Goal: Task Accomplishment & Management: Understand process/instructions

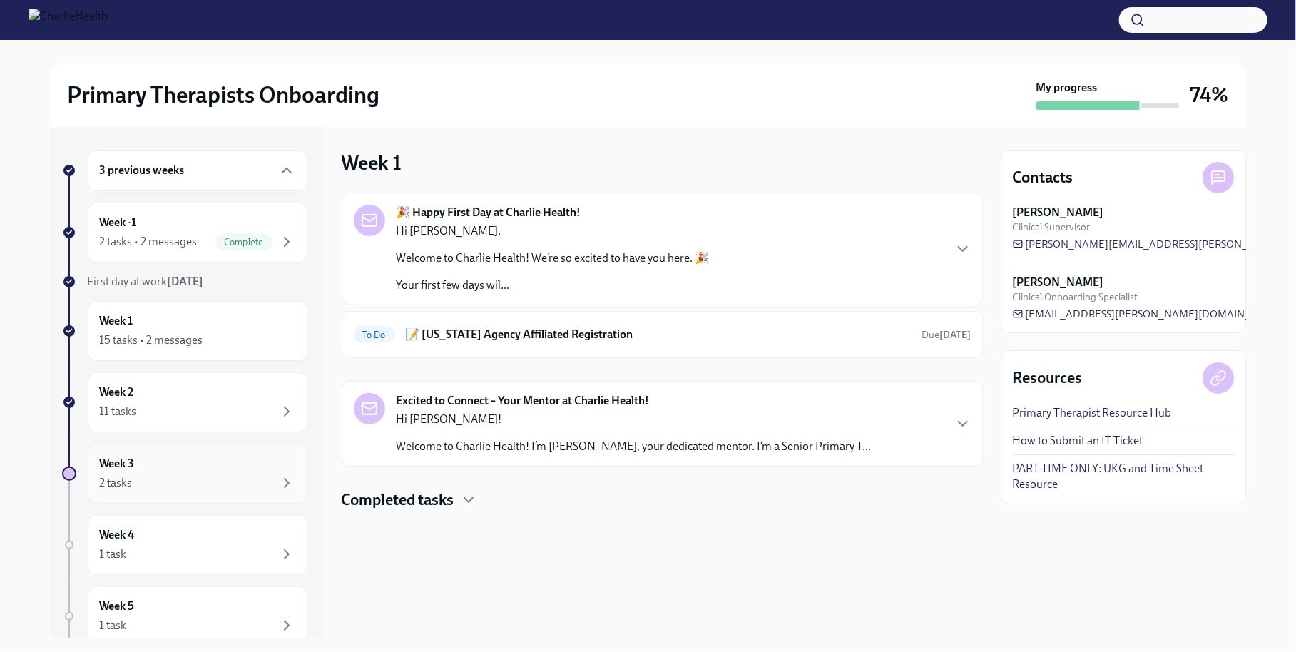
click at [180, 457] on div "Week 3 2 tasks" at bounding box center [197, 474] width 195 height 36
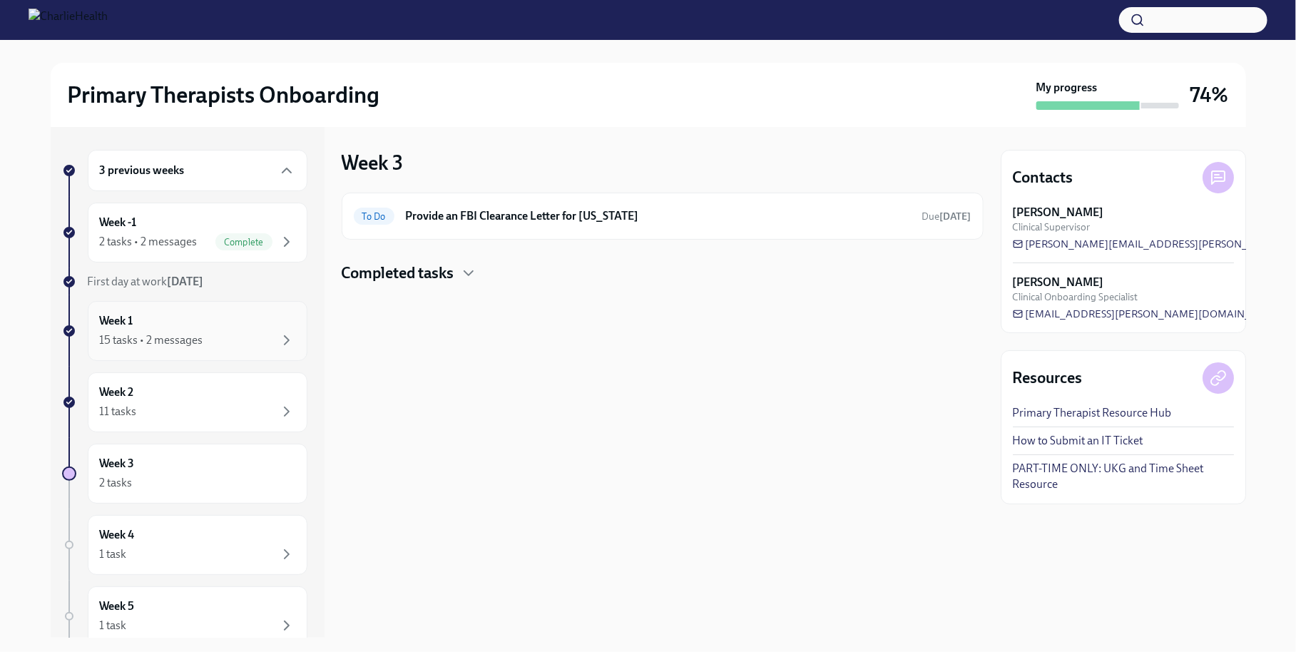
click at [256, 322] on div "Week 1 15 tasks • 2 messages" at bounding box center [197, 331] width 195 height 36
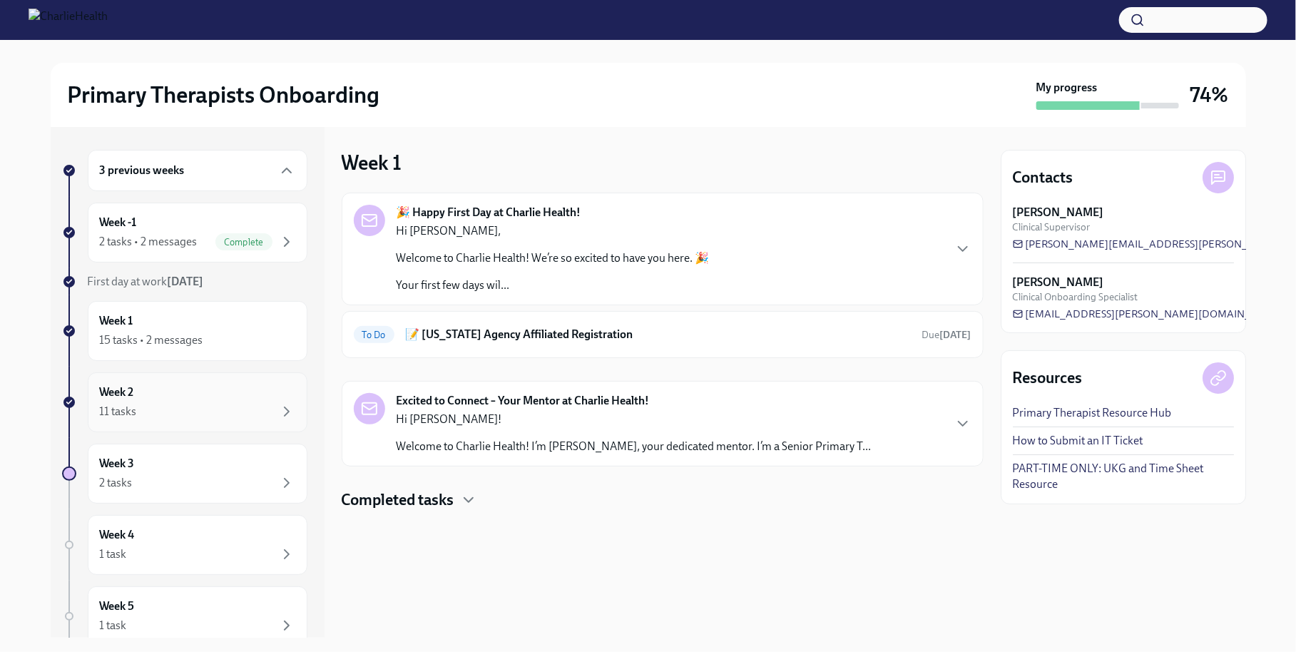
click at [245, 391] on div "Week 2 11 tasks" at bounding box center [197, 403] width 195 height 36
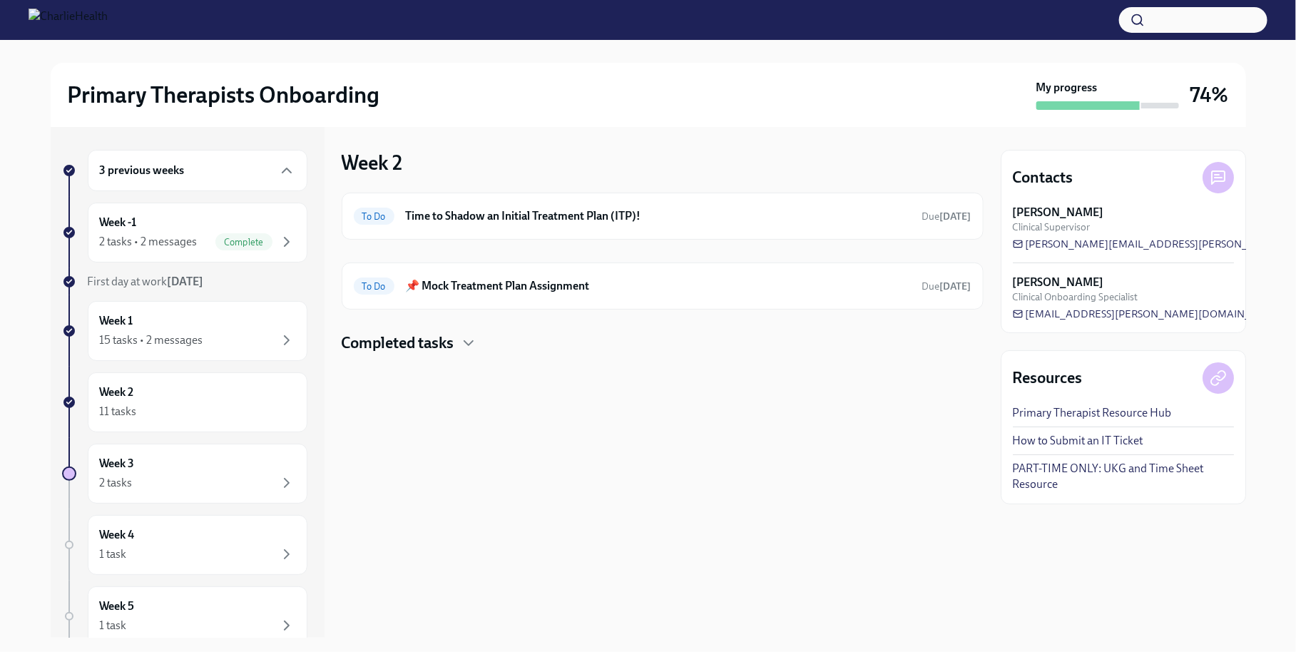
click at [421, 348] on h4 "Completed tasks" at bounding box center [398, 342] width 113 height 21
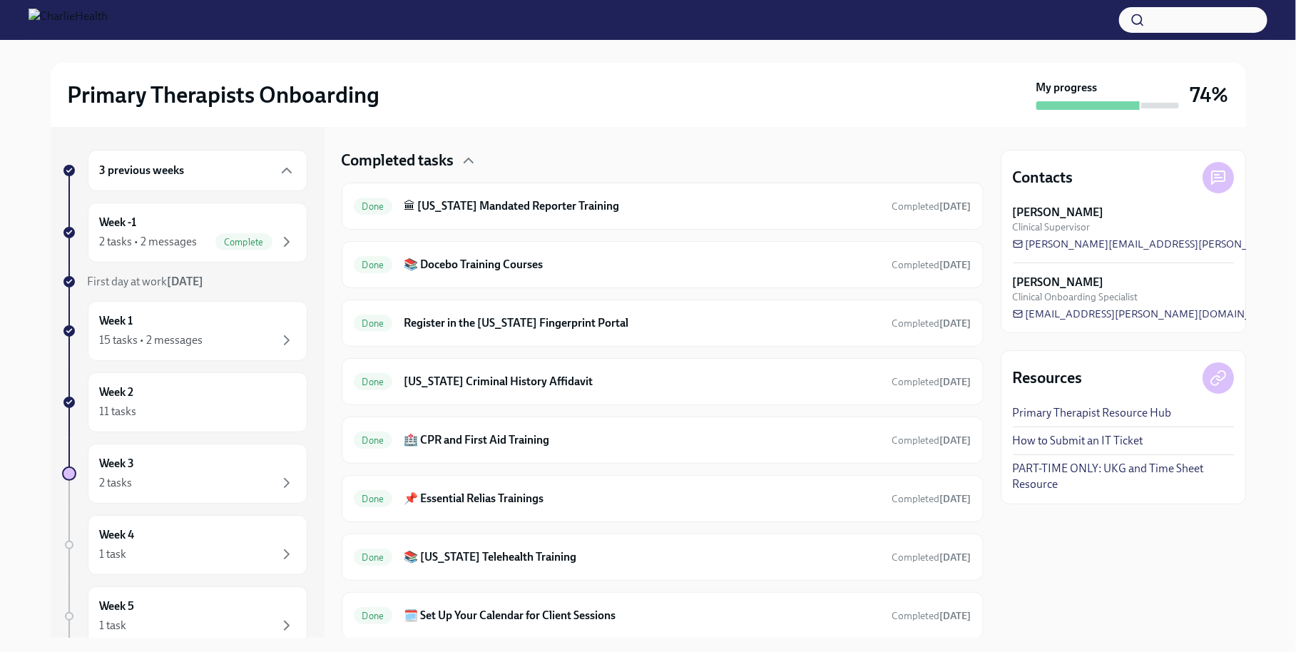
scroll to position [216, 0]
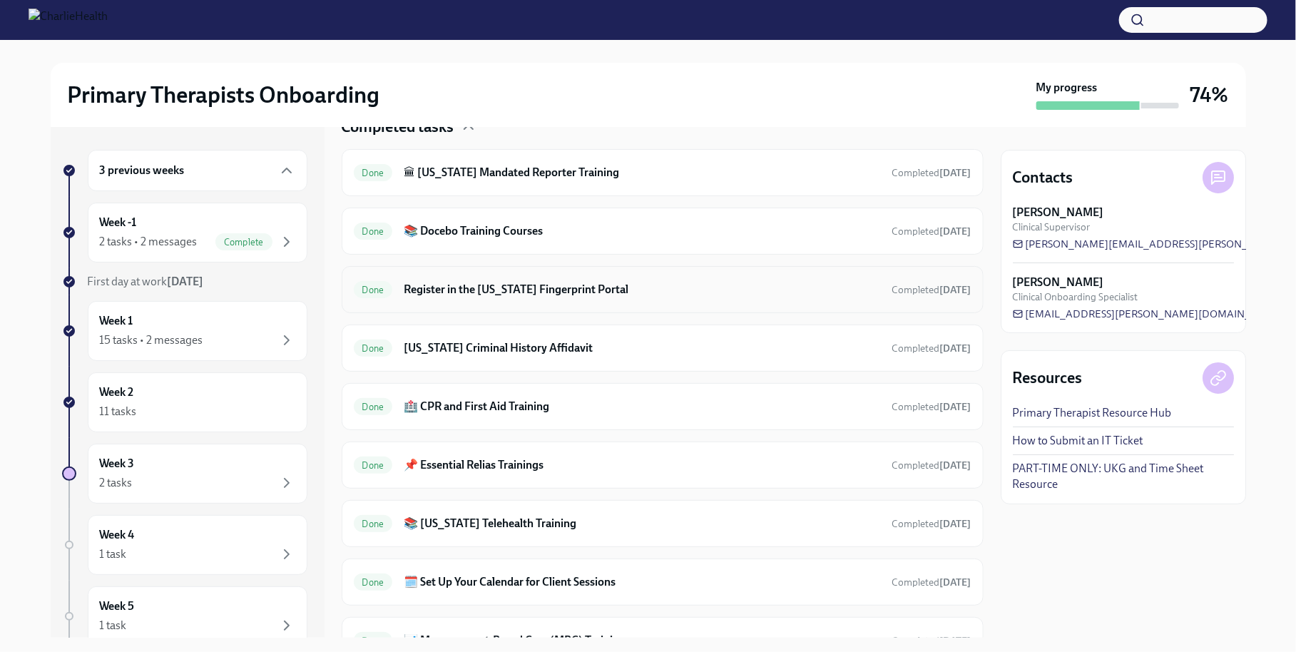
click at [524, 292] on h6 "Register in the [US_STATE] Fingerprint Portal" at bounding box center [642, 290] width 477 height 16
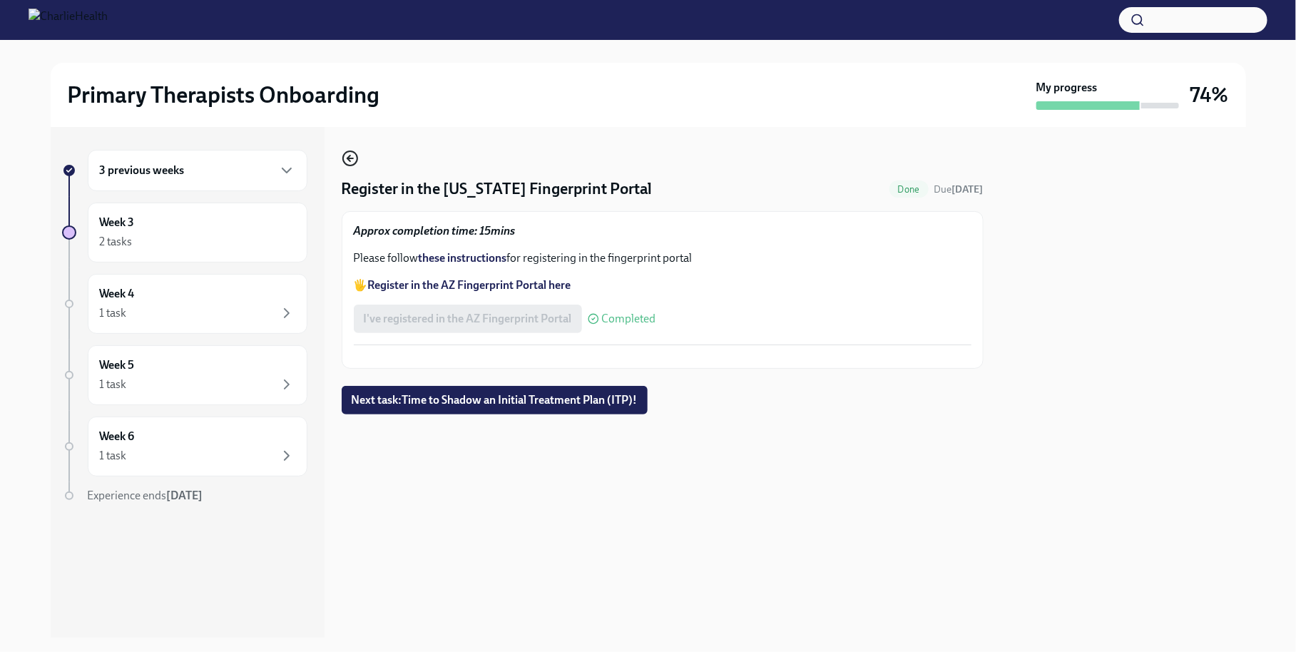
click at [352, 160] on icon "button" at bounding box center [350, 158] width 17 height 17
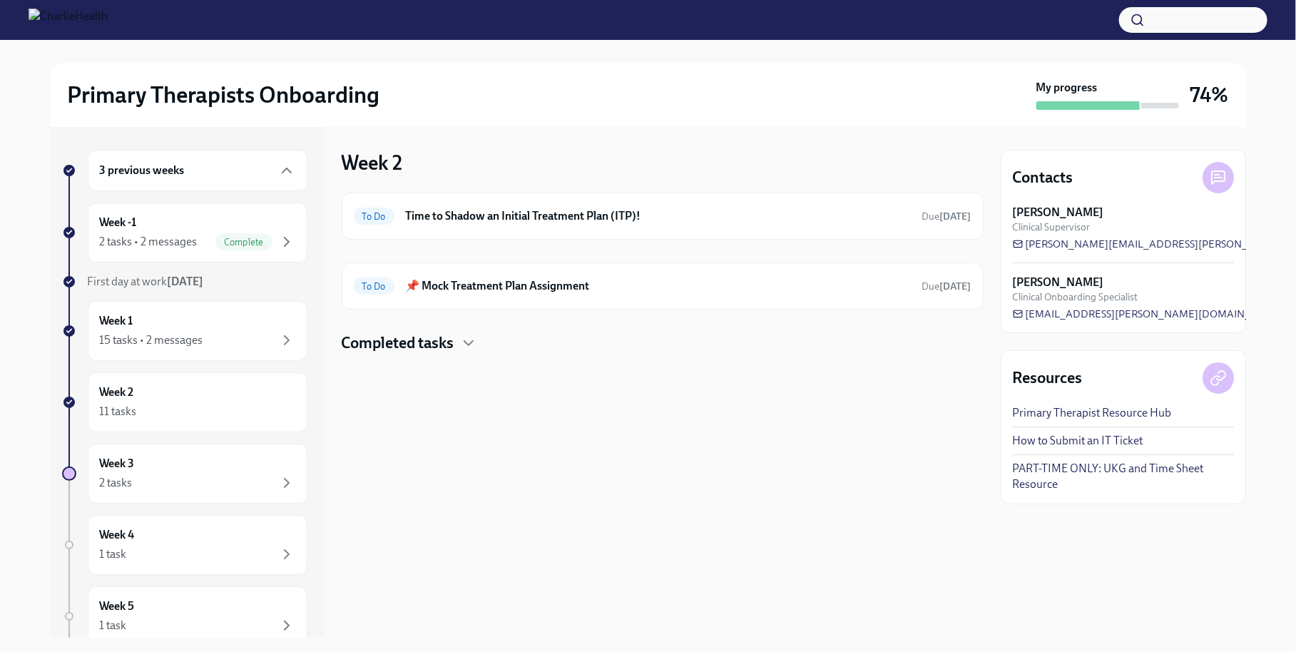
click at [425, 341] on h4 "Completed tasks" at bounding box center [398, 342] width 113 height 21
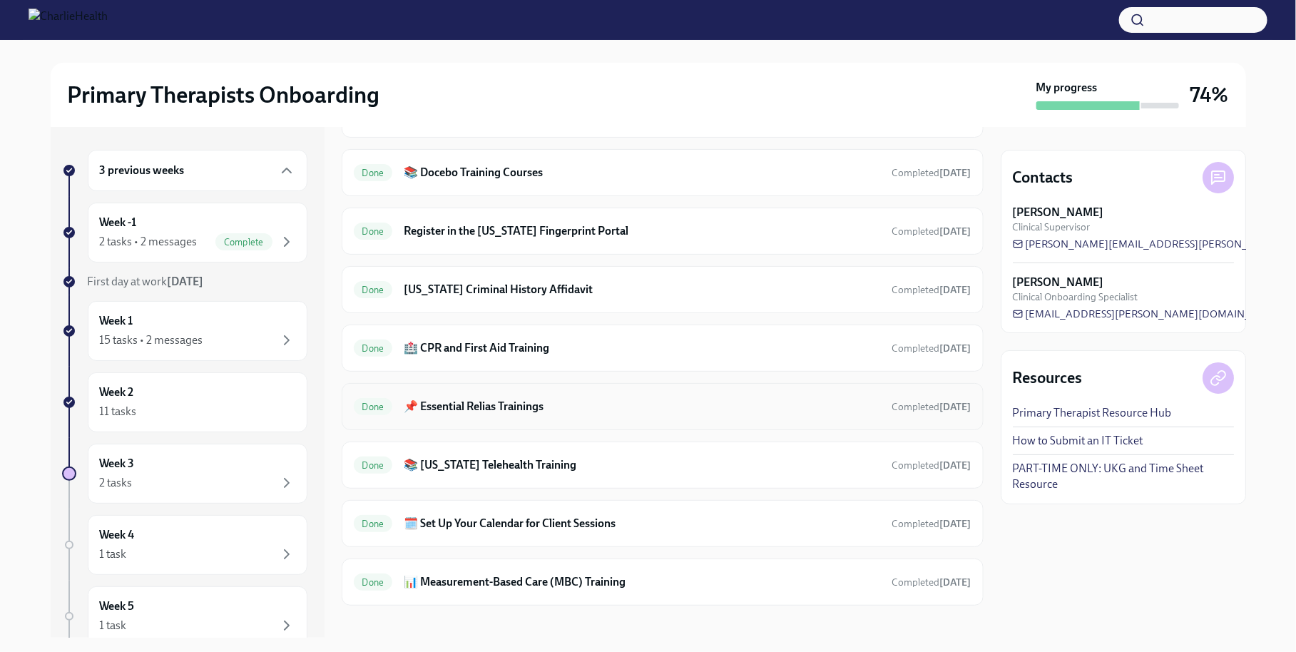
scroll to position [282, 0]
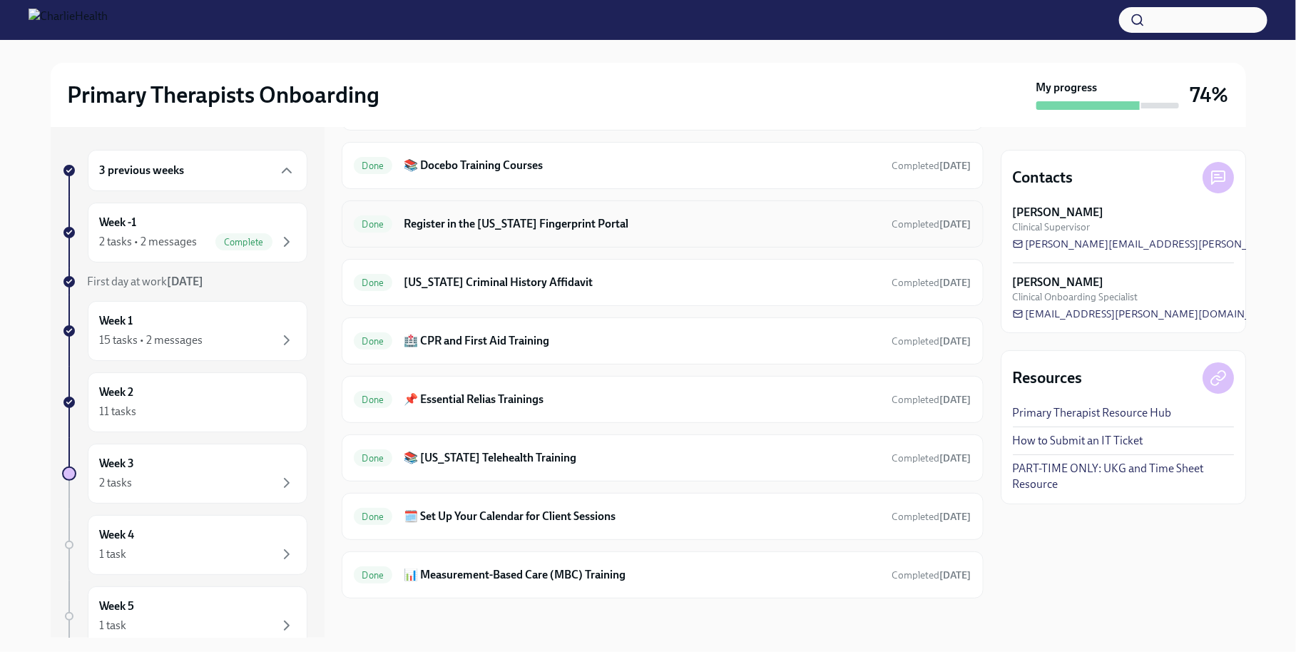
click at [512, 235] on div "Done Register in the [US_STATE] Fingerprint Portal Completed [DATE]" at bounding box center [663, 223] width 642 height 47
click at [517, 225] on h6 "Register in the [US_STATE] Fingerprint Portal" at bounding box center [642, 224] width 477 height 16
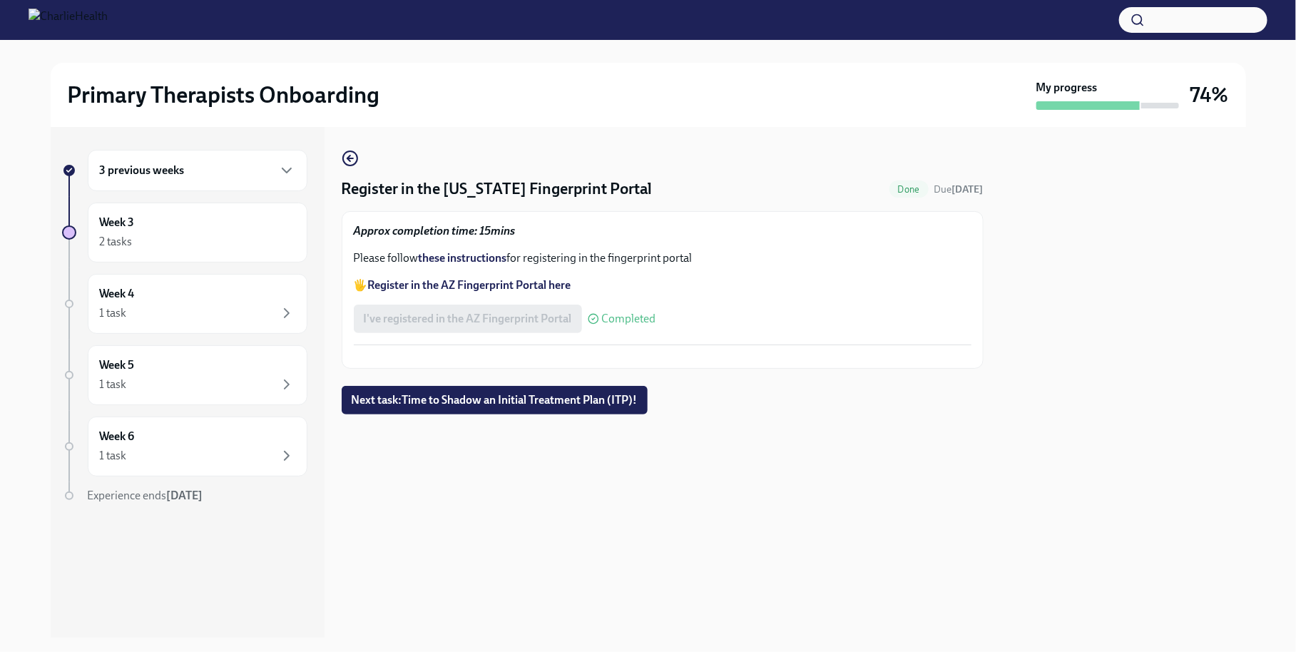
click at [471, 261] on strong "these instructions" at bounding box center [463, 258] width 88 height 14
click at [360, 158] on div "Register in the [US_STATE] Fingerprint Portal Done Due [DATE] Approx completion…" at bounding box center [663, 259] width 642 height 219
click at [354, 158] on icon "button" at bounding box center [350, 158] width 17 height 17
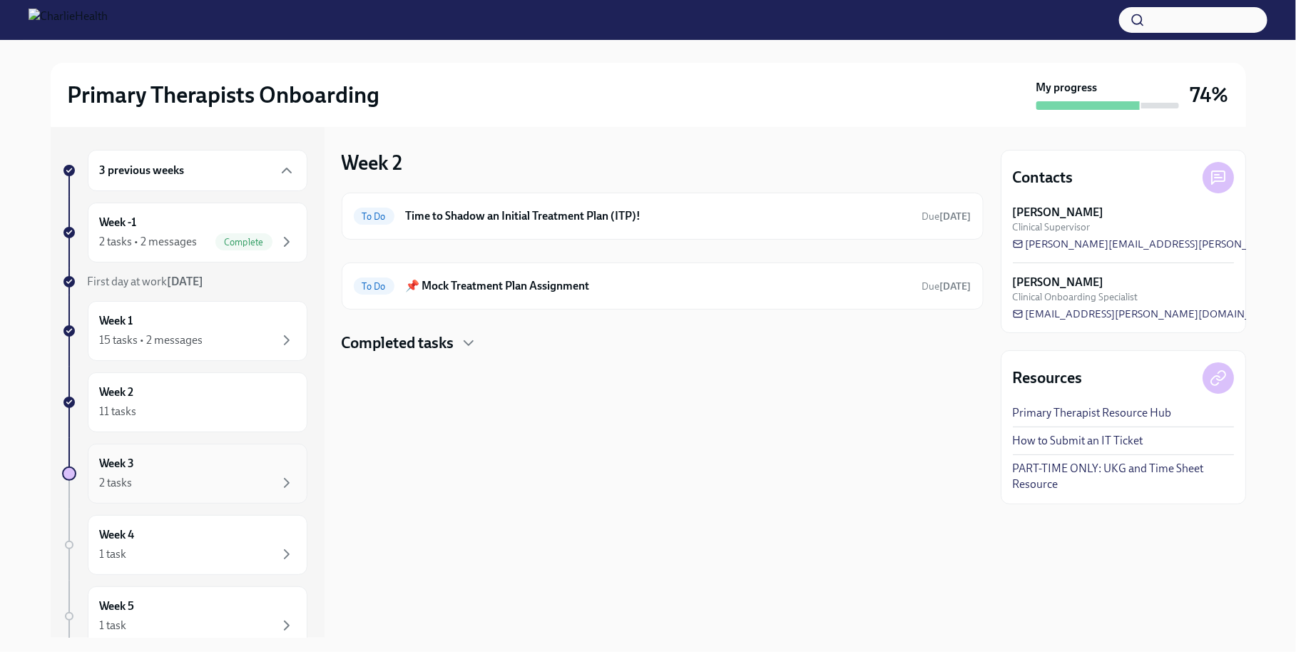
click at [199, 459] on div "Week 3 2 tasks" at bounding box center [197, 474] width 195 height 36
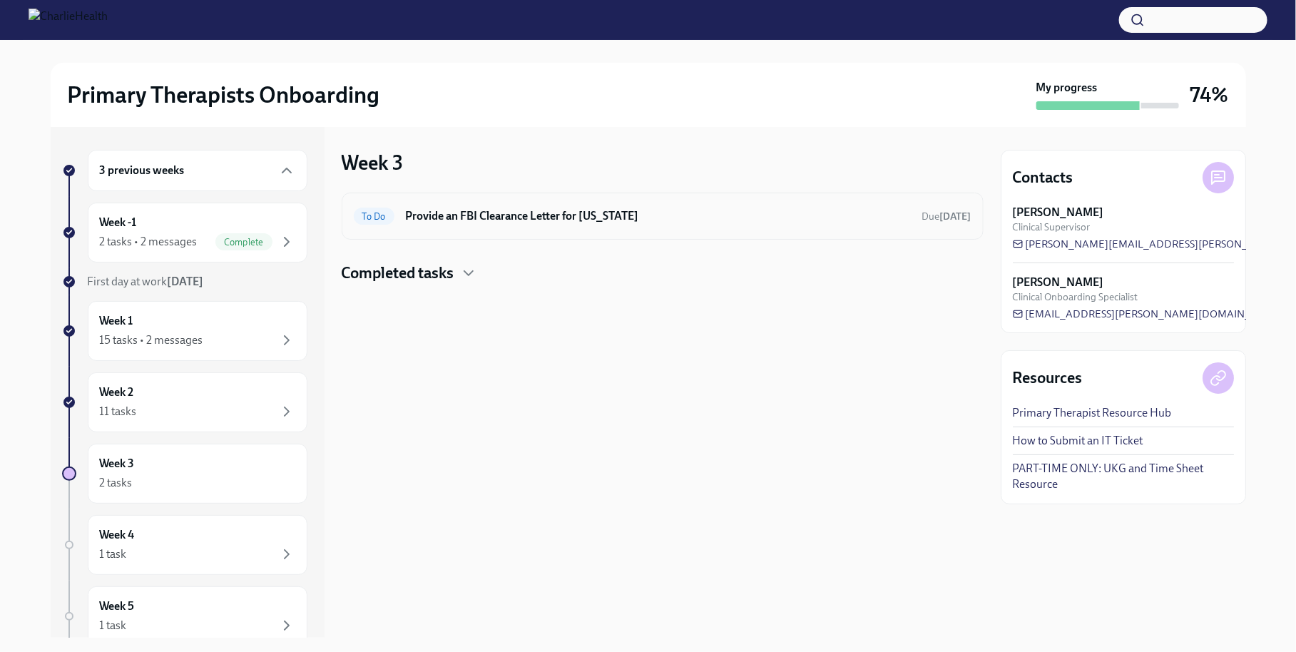
click at [463, 214] on h6 "Provide an FBI Clearance Letter for [US_STATE]" at bounding box center [658, 216] width 505 height 16
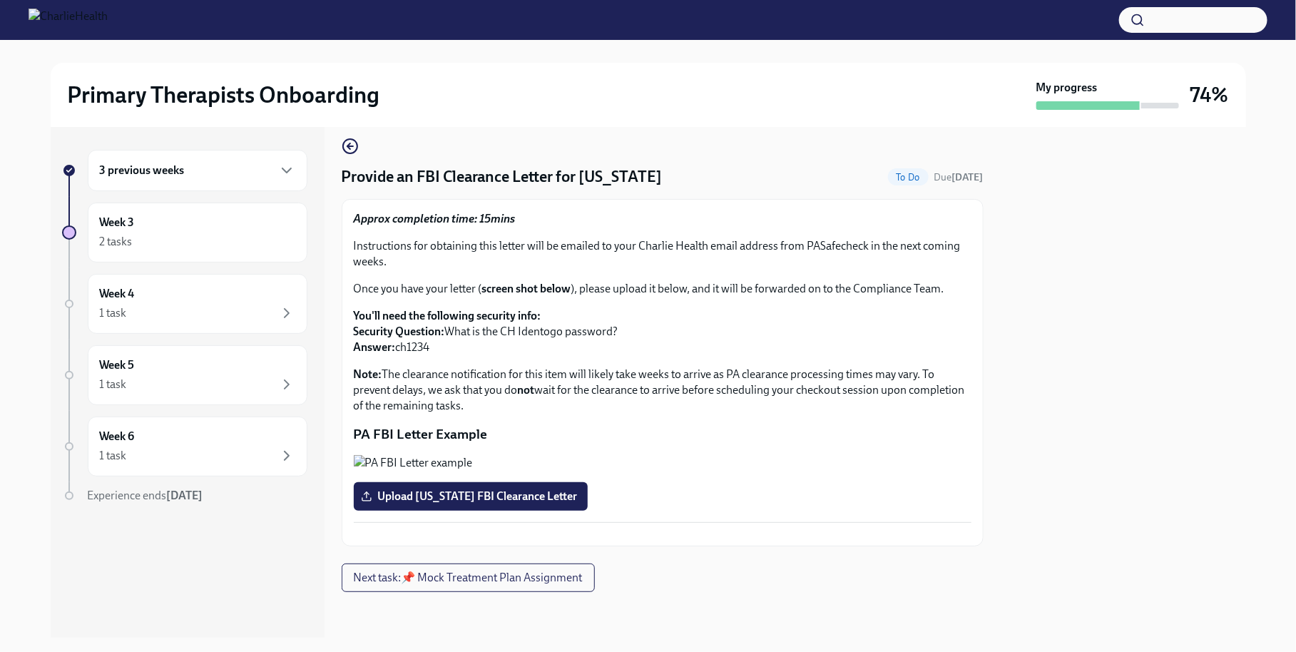
scroll to position [83, 0]
